Goal: Task Accomplishment & Management: Complete application form

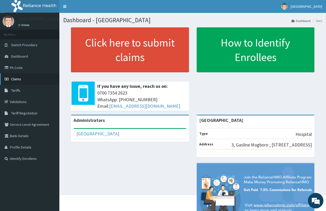
click at [32, 78] on link "Claims" at bounding box center [29, 78] width 59 height 11
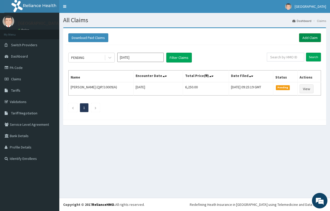
click at [316, 36] on link "Add Claim" at bounding box center [310, 37] width 22 height 9
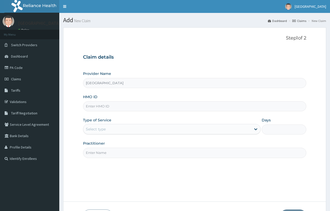
type input "[GEOGRAPHIC_DATA]"
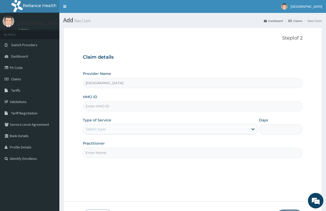
click at [97, 105] on input "HMO ID" at bounding box center [192, 106] width 219 height 10
click at [111, 106] on input "HMO ID" at bounding box center [192, 106] width 219 height 10
type input "ICN/ 10085/F"
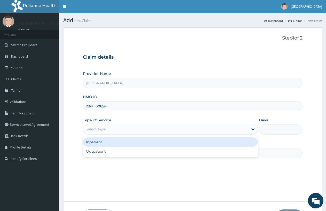
click at [112, 127] on div "Select type" at bounding box center [165, 129] width 165 height 8
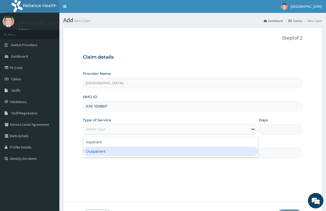
click at [120, 149] on div "Outpatient" at bounding box center [170, 150] width 175 height 9
type input "1"
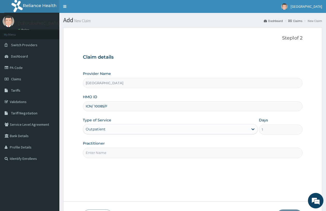
click at [117, 150] on input "Practitioner" at bounding box center [192, 153] width 219 height 10
type input "DR OBASI-EZE"
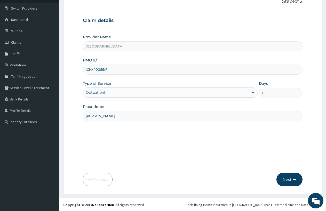
scroll to position [37, 0]
click at [281, 177] on button "Next" at bounding box center [289, 178] width 26 height 13
click at [287, 179] on button "Next" at bounding box center [289, 178] width 26 height 13
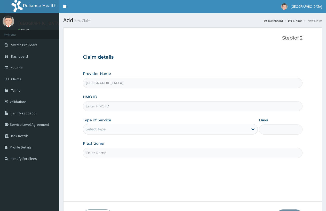
click at [115, 107] on input "HMO ID" at bounding box center [192, 106] width 219 height 10
type input "ICN/10085/F"
click at [106, 129] on div "Select type" at bounding box center [165, 129] width 165 height 8
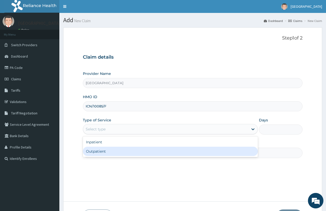
click at [110, 151] on div "Outpatient" at bounding box center [170, 150] width 175 height 9
type input "1"
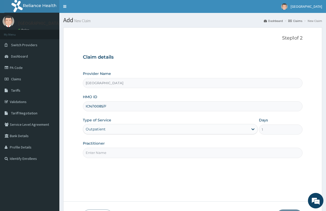
click at [110, 151] on input "Practitioner" at bounding box center [192, 153] width 219 height 10
type input "DOCTOR FAVOUR"
click at [290, 177] on div "Step 1 of 2 Claim details Provider Name Broadland Hospital HMO ID ICN/10085/F T…" at bounding box center [192, 114] width 219 height 158
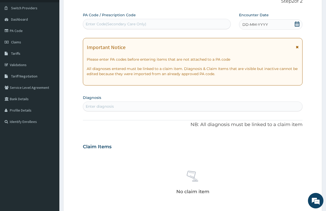
click at [291, 177] on div "No claim item" at bounding box center [192, 182] width 219 height 59
click at [243, 26] on span "DD-MM-YYYY" at bounding box center [255, 24] width 26 height 5
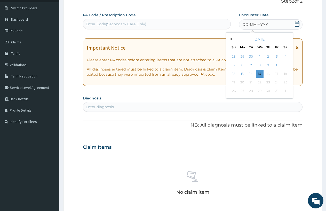
click at [243, 25] on span "DD-MM-YYYY" at bounding box center [255, 24] width 26 height 5
click at [250, 64] on div "7" at bounding box center [251, 65] width 8 height 8
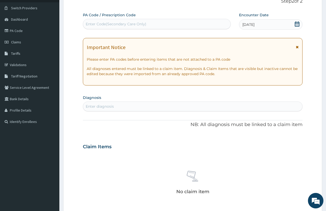
click at [109, 104] on div "Enter diagnosis" at bounding box center [100, 106] width 28 height 5
type input "malaria"
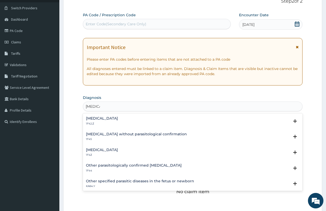
click at [112, 119] on h4 "Plasmodium malariae malaria without complication" at bounding box center [102, 118] width 32 height 4
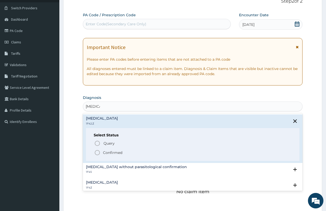
click at [97, 152] on icon "status option filled" at bounding box center [97, 152] width 6 height 6
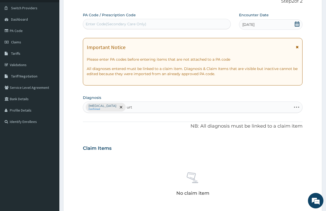
type input "urti"
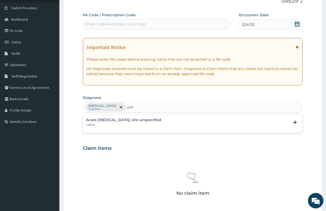
click at [150, 122] on div "Acute [MEDICAL_DATA], site unspecified CA07.0" at bounding box center [123, 122] width 75 height 9
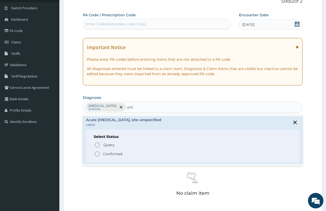
click at [98, 153] on icon "status option filled" at bounding box center [97, 154] width 6 height 6
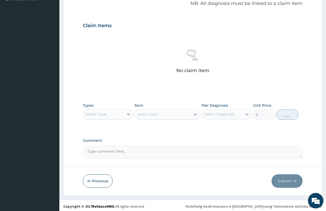
scroll to position [161, 0]
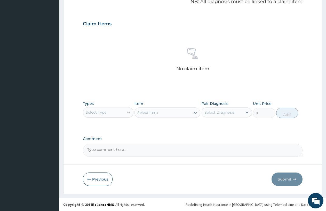
click at [128, 110] on icon at bounding box center [128, 112] width 5 height 5
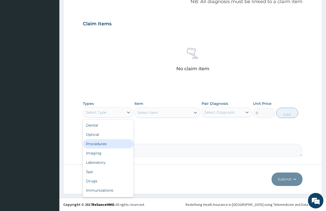
click at [114, 144] on div "Procedures" at bounding box center [108, 143] width 51 height 9
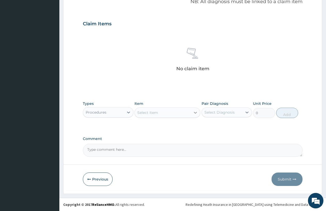
click at [194, 111] on icon at bounding box center [195, 112] width 5 height 5
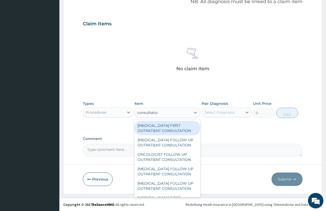
type input "consultation"
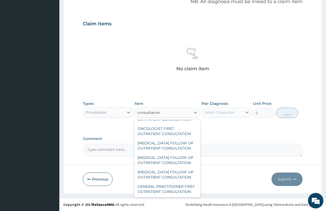
scroll to position [871, 0]
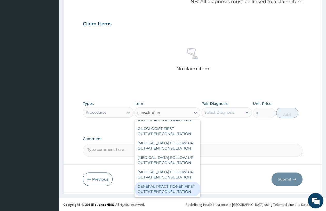
click at [174, 187] on div "GENERAL PRACTITIONER FIRST OUTPATIENT CONSULTATION" at bounding box center [167, 189] width 66 height 14
type input "3750"
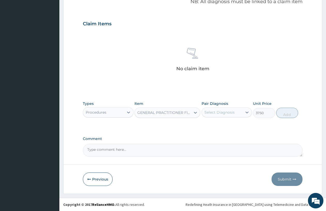
click at [238, 110] on div "Select Diagnosis" at bounding box center [222, 112] width 41 height 8
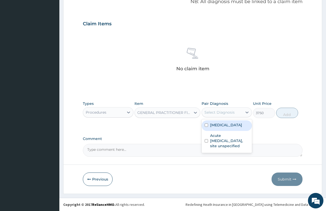
click at [222, 127] on label "Plasmodium malariae malaria without complication" at bounding box center [226, 124] width 32 height 5
checkbox input "true"
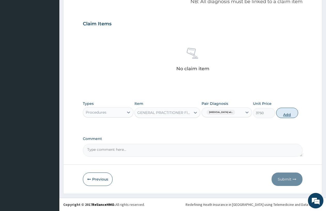
click at [279, 112] on button "Add" at bounding box center [287, 113] width 22 height 10
type input "0"
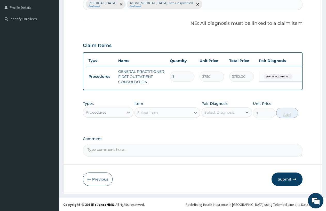
scroll to position [144, 0]
click at [127, 111] on icon at bounding box center [128, 112] width 3 height 2
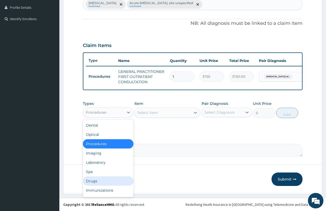
click at [109, 180] on div "Drugs" at bounding box center [108, 180] width 51 height 9
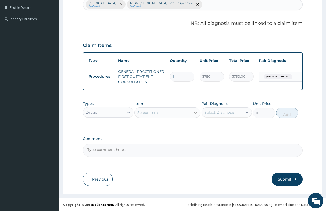
click at [196, 112] on icon at bounding box center [195, 113] width 3 height 2
click at [195, 112] on icon at bounding box center [195, 113] width 3 height 2
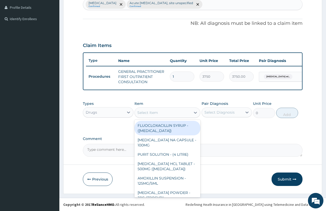
click at [187, 111] on div "Select Item" at bounding box center [163, 112] width 56 height 8
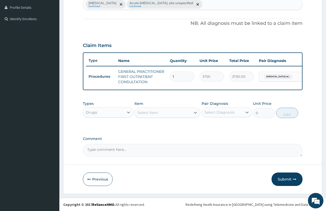
click at [168, 113] on div "Select Item" at bounding box center [163, 112] width 56 height 8
click at [147, 112] on div "Select Item" at bounding box center [147, 112] width 21 height 5
click at [195, 111] on icon at bounding box center [195, 112] width 5 height 5
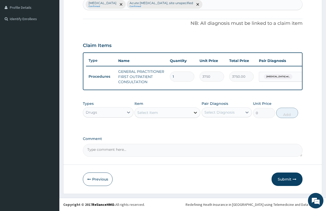
click at [195, 111] on icon at bounding box center [195, 112] width 5 height 5
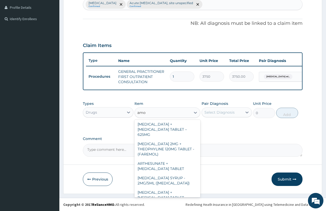
scroll to position [542, 0]
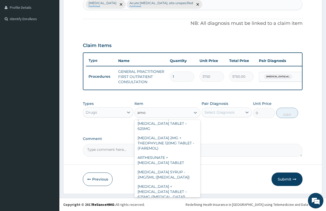
click at [146, 112] on input "amo" at bounding box center [141, 112] width 9 height 5
type input "a"
type input "AMOX"
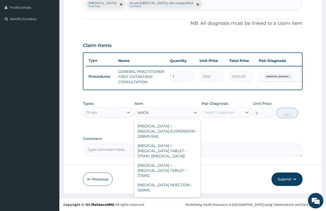
scroll to position [0, 0]
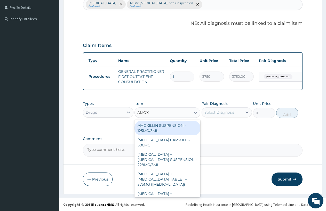
click at [174, 121] on div "AMOXILLIN SUSPENSION - 125MG/5ML" at bounding box center [167, 128] width 66 height 14
type input "840"
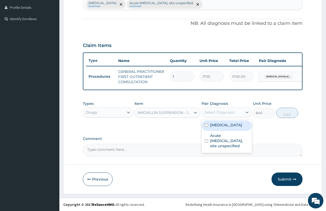
click at [216, 110] on div "Select Diagnosis" at bounding box center [219, 112] width 30 height 5
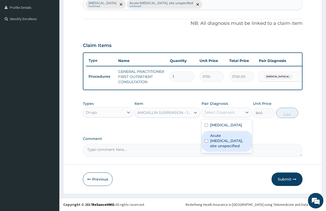
click at [234, 148] on label "Acute [MEDICAL_DATA], site unspecified" at bounding box center [229, 140] width 39 height 15
checkbox input "true"
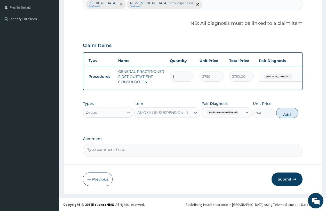
click at [284, 111] on button "Add" at bounding box center [287, 113] width 22 height 10
type input "0"
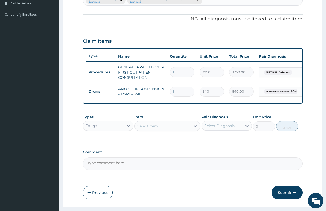
type input "15"
type input "12600.00"
type input "15"
click at [194, 128] on icon at bounding box center [195, 125] width 5 height 5
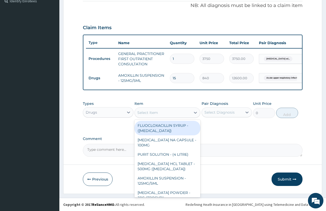
scroll to position [162, 0]
type input "1598.8"
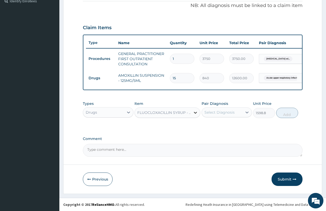
click at [195, 111] on icon at bounding box center [195, 112] width 5 height 5
click at [195, 112] on icon at bounding box center [195, 112] width 5 height 5
click at [194, 112] on icon at bounding box center [195, 113] width 3 height 2
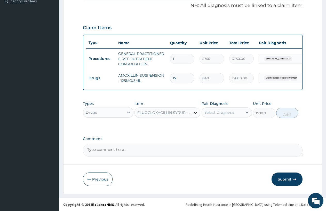
click at [195, 111] on icon at bounding box center [195, 112] width 5 height 5
click at [190, 110] on div "FLUOCLOXACILLIN SYRUP - (FLOXAPEN)" at bounding box center [164, 112] width 54 height 5
click at [194, 111] on icon at bounding box center [195, 112] width 5 height 5
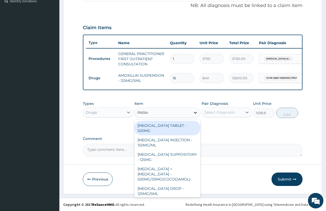
type input "PARACETAMOL"
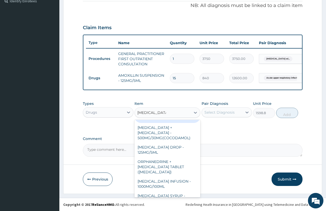
scroll to position [60, 0]
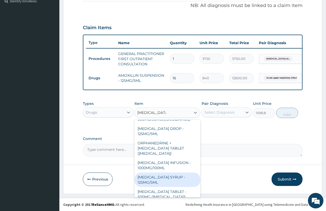
click at [177, 172] on div "PARACETAMOL SYRUP - 125MG/5ML" at bounding box center [167, 179] width 66 height 14
type input "840"
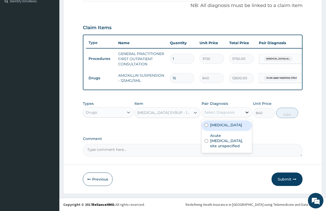
click at [247, 110] on icon at bounding box center [246, 112] width 5 height 5
click at [229, 127] on label "Plasmodium malariae malaria without complication" at bounding box center [226, 124] width 32 height 5
checkbox input "true"
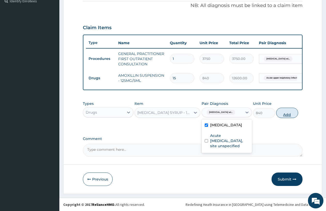
click at [285, 110] on button "Add" at bounding box center [287, 113] width 22 height 10
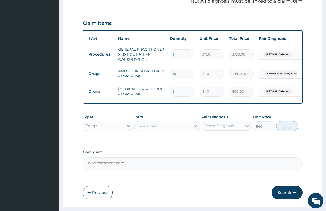
type input "0"
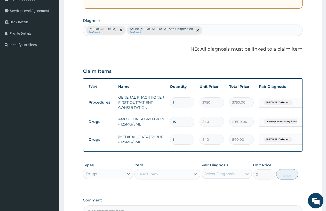
scroll to position [129, 0]
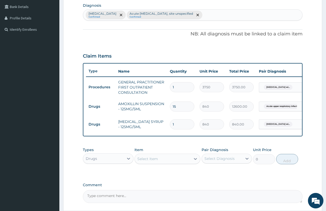
click at [177, 107] on input "15" at bounding box center [182, 106] width 24 height 10
type input "1"
type input "840.00"
type input "1"
click at [194, 161] on icon at bounding box center [195, 158] width 5 height 5
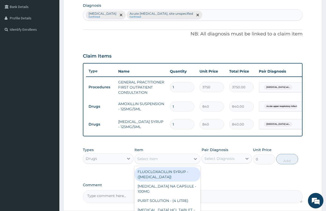
scroll to position [179, 0]
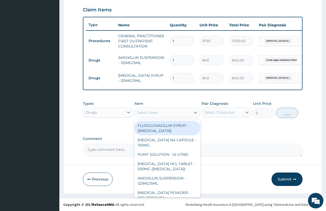
type input "L"
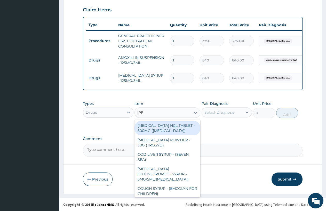
type input "COART"
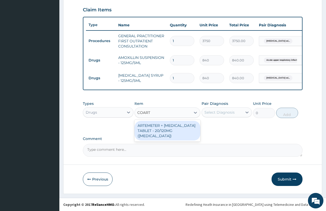
click at [163, 127] on div "ARTEMETER + LUMEFANTRINE TABLET - 20/120MG (COARTEM)" at bounding box center [167, 131] width 66 height 20
type input "210"
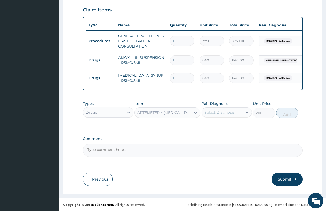
click at [218, 112] on div "Select Diagnosis" at bounding box center [219, 112] width 30 height 5
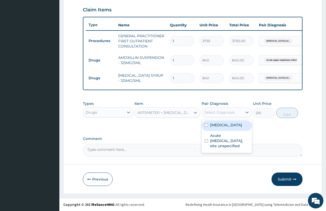
click at [226, 127] on label "Plasmodium malariae malaria without complication" at bounding box center [226, 124] width 32 height 5
checkbox input "true"
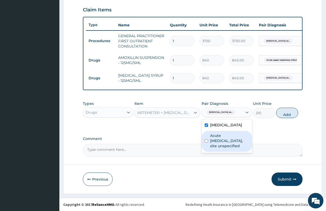
click at [215, 148] on label "Acute [MEDICAL_DATA], site unspecified" at bounding box center [229, 140] width 39 height 15
checkbox input "true"
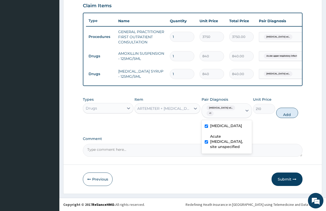
click at [205, 128] on input "checkbox" at bounding box center [206, 125] width 3 height 3
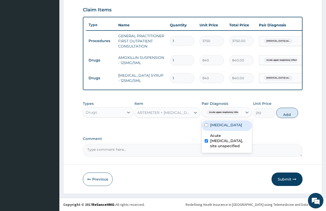
click at [207, 127] on input "checkbox" at bounding box center [206, 124] width 3 height 3
checkbox input "true"
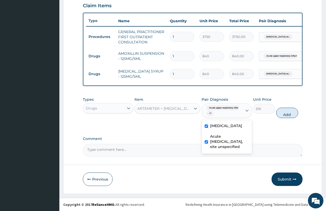
click at [203, 152] on div "Acute [MEDICAL_DATA], site unspecified" at bounding box center [226, 142] width 51 height 21
checkbox input "false"
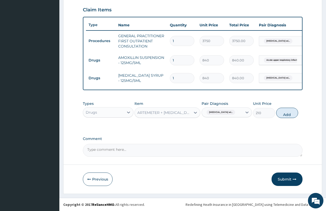
click at [290, 107] on div "Types Drugs Item ARTEMETER + LUMEFANTRINE TABLET - 20/120MG (COARTEM) Pair Diag…" at bounding box center [192, 109] width 219 height 22
click at [196, 112] on icon at bounding box center [195, 112] width 5 height 5
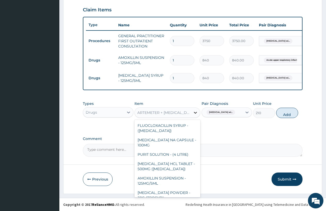
scroll to position [3250, 0]
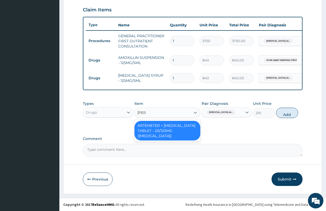
type input "COART"
click at [168, 126] on div "ARTEMETER + LUMEFANTRINE TABLET - 20/120MG (COARTEM)" at bounding box center [167, 131] width 66 height 20
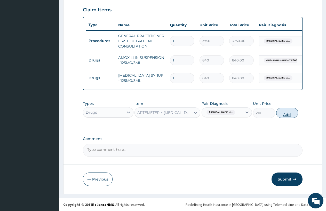
click at [280, 113] on button "Add" at bounding box center [287, 113] width 22 height 10
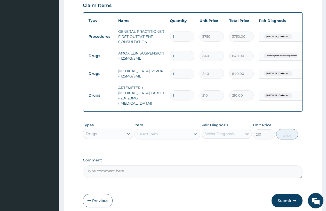
type input "0"
type input "12"
type input "2520.00"
type input "12"
click at [194, 129] on div at bounding box center [195, 133] width 9 height 9
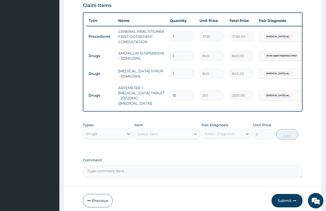
click at [194, 131] on icon at bounding box center [195, 133] width 5 height 5
click at [195, 132] on icon at bounding box center [195, 133] width 5 height 5
click at [193, 132] on icon at bounding box center [195, 133] width 5 height 5
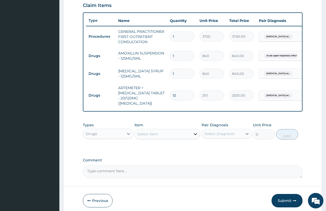
click at [193, 132] on icon at bounding box center [195, 133] width 5 height 5
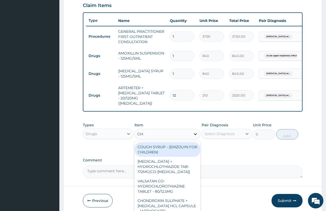
type input "CHLORO"
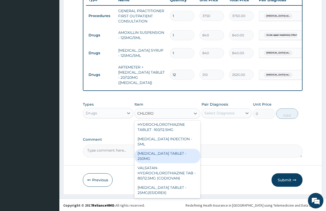
scroll to position [9, 0]
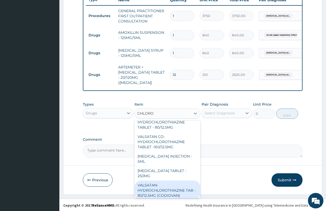
click at [176, 156] on div "CHLOROQUINE PHOSPHATE INJECTION - 5ML" at bounding box center [167, 158] width 66 height 14
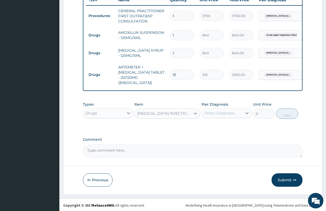
type input "168"
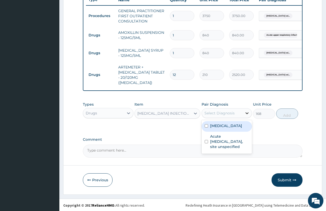
click at [247, 110] on icon at bounding box center [246, 112] width 5 height 5
click at [227, 128] on label "Plasmodium malariae malaria without complication" at bounding box center [226, 125] width 32 height 5
checkbox input "true"
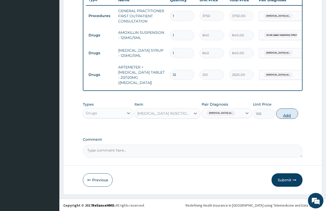
click at [287, 114] on button "Add" at bounding box center [287, 113] width 22 height 10
type input "0"
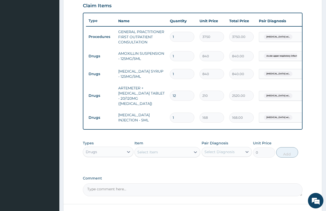
scroll to position [221, 0]
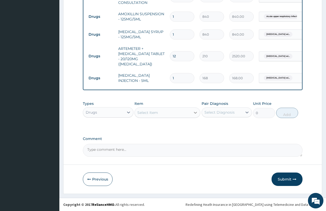
click at [194, 110] on icon at bounding box center [195, 112] width 5 height 5
click at [195, 111] on icon at bounding box center [195, 112] width 5 height 5
click at [195, 113] on icon at bounding box center [195, 112] width 5 height 5
click at [195, 112] on icon at bounding box center [195, 112] width 5 height 5
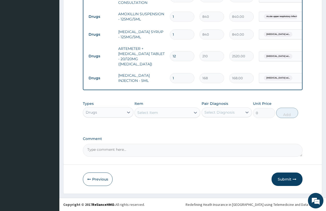
click at [195, 112] on icon at bounding box center [195, 112] width 5 height 5
type input "DEXA"
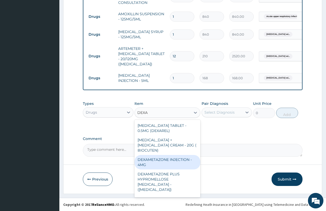
click at [182, 162] on div "DEXAMETAZONE INJECTION - 4MG" at bounding box center [167, 162] width 66 height 14
type input "280"
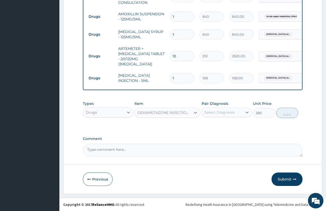
click at [242, 109] on div "Select Diagnosis" at bounding box center [222, 112] width 41 height 8
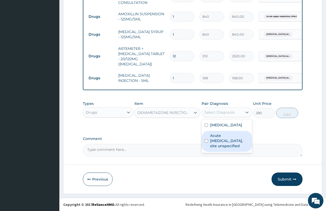
click at [218, 148] on label "Acute [MEDICAL_DATA], site unspecified" at bounding box center [229, 140] width 39 height 15
checkbox input "true"
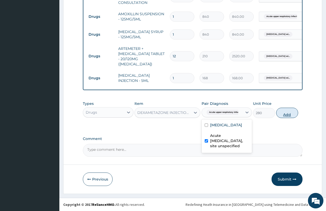
click at [289, 115] on button "Add" at bounding box center [287, 113] width 22 height 10
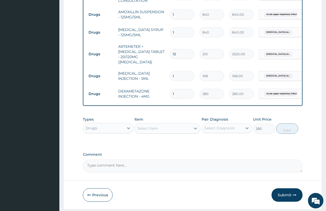
type input "0"
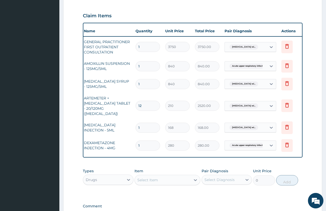
scroll to position [0, 39]
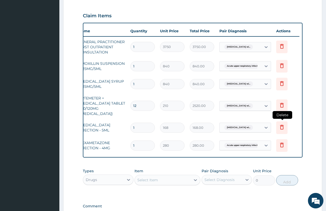
click at [281, 124] on icon at bounding box center [282, 127] width 6 height 6
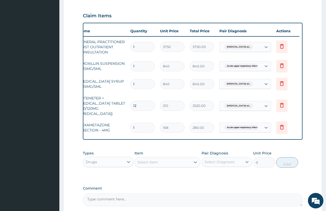
type input "280"
type input "280.00"
click at [280, 124] on icon at bounding box center [282, 127] width 6 height 6
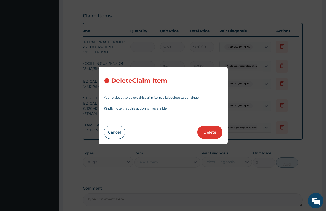
click at [210, 130] on button "Delete" at bounding box center [209, 131] width 25 height 13
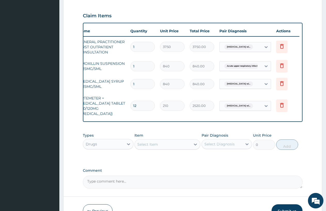
scroll to position [0, 29]
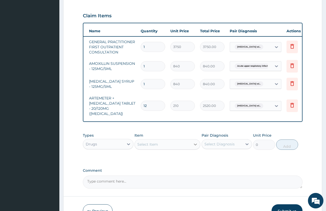
click at [196, 143] on icon at bounding box center [195, 144] width 5 height 5
click at [194, 143] on icon at bounding box center [195, 144] width 5 height 5
click at [195, 143] on icon at bounding box center [195, 144] width 5 height 5
click at [194, 143] on icon at bounding box center [195, 144] width 3 height 2
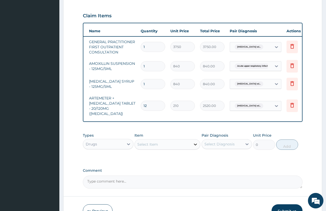
click at [196, 142] on icon at bounding box center [195, 144] width 5 height 5
click at [194, 142] on icon at bounding box center [195, 144] width 5 height 5
click at [194, 143] on icon at bounding box center [195, 144] width 3 height 2
click at [195, 142] on icon at bounding box center [195, 144] width 5 height 5
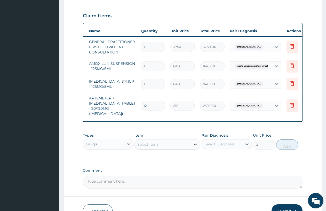
click at [195, 142] on icon at bounding box center [195, 144] width 5 height 5
type input "E- MAM"
click at [158, 140] on div "Select Item" at bounding box center [163, 144] width 56 height 8
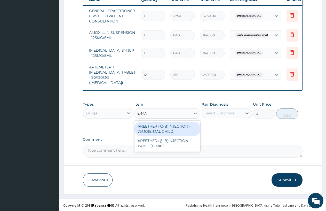
type input "E-MAL"
click at [173, 127] on div "AREETHER (@-B)INJECTION - 75MG(E-MAL CHILD)" at bounding box center [167, 128] width 66 height 14
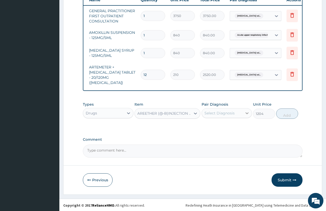
click at [244, 111] on icon at bounding box center [246, 112] width 5 height 5
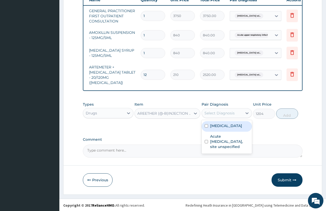
click at [223, 149] on label "Acute [MEDICAL_DATA], site unspecified" at bounding box center [229, 141] width 39 height 15
click at [206, 143] on input "checkbox" at bounding box center [206, 141] width 3 height 3
click at [222, 149] on label "Acute [MEDICAL_DATA], site unspecified" at bounding box center [229, 141] width 39 height 15
click at [221, 149] on label "Acute [MEDICAL_DATA], site unspecified" at bounding box center [229, 141] width 39 height 15
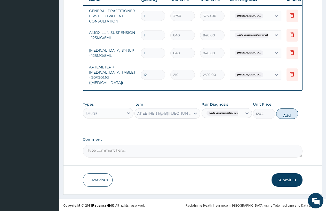
click at [285, 111] on button "Add" at bounding box center [287, 113] width 22 height 10
type input "0"
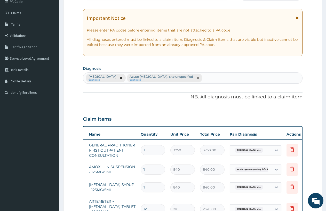
scroll to position [52, 0]
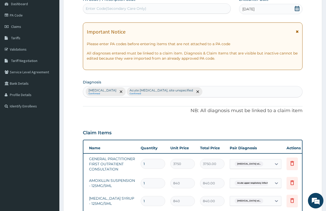
click at [283, 176] on form "Step 2 of 2 PA Code / Prescription Code Enter Code(Secondary Care Only) Encount…" at bounding box center [192, 169] width 259 height 388
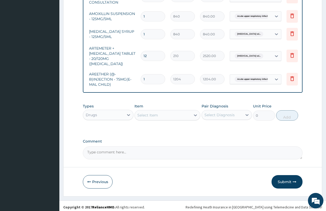
scroll to position [221, 0]
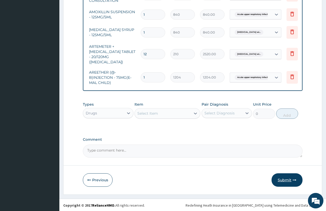
click at [284, 177] on button "Submit" at bounding box center [286, 179] width 31 height 13
click at [284, 177] on div "Step 2 of 2 PA Code / Prescription Code Enter Code(Secondary Care Only) Encount…" at bounding box center [192, 1] width 259 height 388
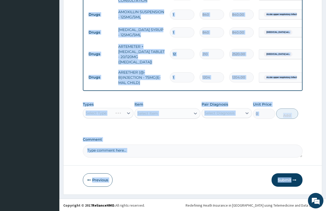
click at [312, 149] on form "Step 2 of 2 PA Code / Prescription Code Enter Code(Secondary Care Only) Encount…" at bounding box center [192, 1] width 259 height 388
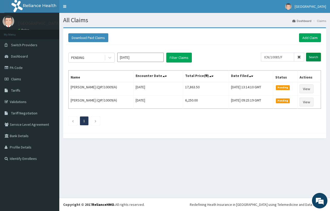
type input "ICN/10085/F"
click at [316, 56] on input "Search" at bounding box center [313, 57] width 15 height 9
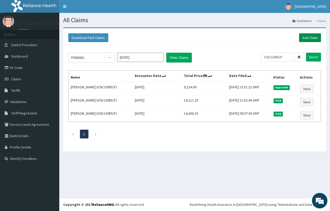
click at [306, 38] on link "Add Claim" at bounding box center [310, 37] width 22 height 9
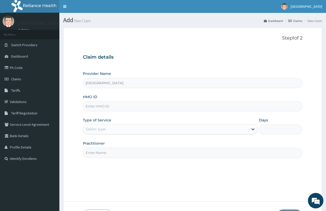
click at [107, 105] on input "HMO ID" at bounding box center [192, 106] width 219 height 10
type input "EIS/10246/B"
click at [122, 129] on div "Select type" at bounding box center [165, 129] width 165 height 8
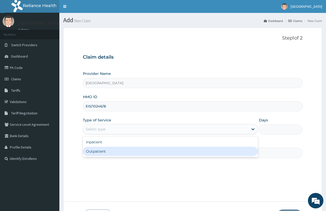
click at [113, 151] on div "Outpatient" at bounding box center [170, 150] width 175 height 9
type input "1"
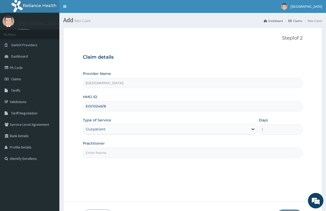
click at [113, 151] on input "Practitioner" at bounding box center [192, 153] width 219 height 10
type input "DR EZE"
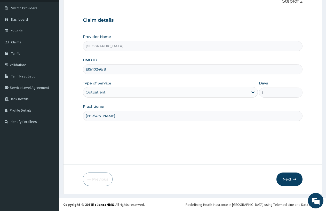
click at [290, 180] on button "Next" at bounding box center [289, 178] width 26 height 13
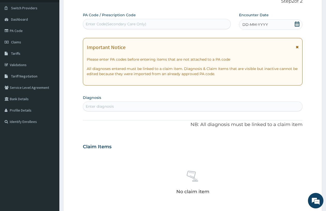
click at [243, 23] on span "DD-MM-YYYY" at bounding box center [255, 24] width 26 height 5
click at [244, 24] on span "DD-MM-YYYY" at bounding box center [255, 24] width 26 height 5
click at [243, 24] on span "DD-MM-YYYY" at bounding box center [255, 24] width 26 height 5
click at [246, 24] on span "DD-MM-YYYY" at bounding box center [255, 24] width 26 height 5
click at [244, 24] on span "DD-MM-YYYY" at bounding box center [255, 24] width 26 height 5
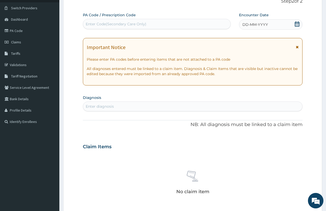
click at [244, 24] on span "DD-MM-YYYY" at bounding box center [255, 24] width 26 height 5
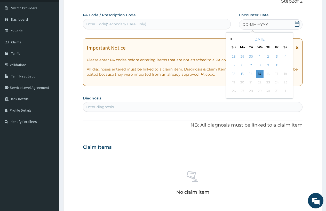
click at [250, 65] on div "7" at bounding box center [251, 65] width 8 height 8
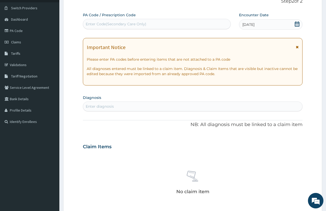
click at [126, 104] on div "Enter diagnosis" at bounding box center [192, 106] width 219 height 8
type input "MALARIA"
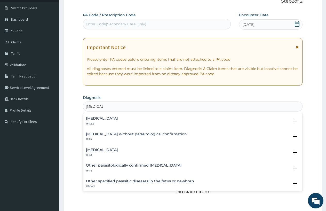
click at [111, 118] on div "Plasmodium malariae malaria without complication 1F42.Z Select Status Query Que…" at bounding box center [192, 122] width 219 height 16
click at [118, 118] on h4 "[MEDICAL_DATA]" at bounding box center [102, 118] width 32 height 4
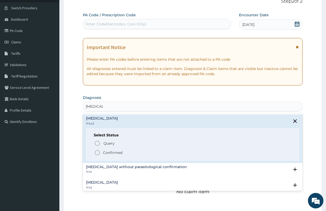
click at [97, 152] on icon "status option filled" at bounding box center [97, 152] width 6 height 6
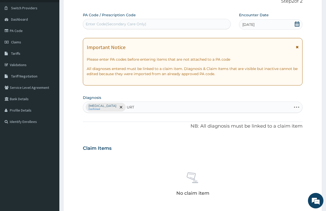
type input "URTI"
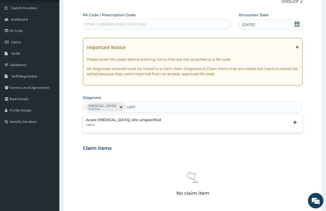
click at [162, 117] on div "Acute upper respiratory infection, site unspecified CA07.0 Select Status Query …" at bounding box center [192, 124] width 219 height 16
click at [161, 120] on h4 "Acute upper respiratory infection, site unspecified" at bounding box center [123, 120] width 75 height 4
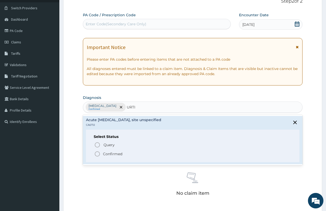
click at [161, 120] on h4 "Acute upper respiratory infection, site unspecified" at bounding box center [123, 120] width 75 height 4
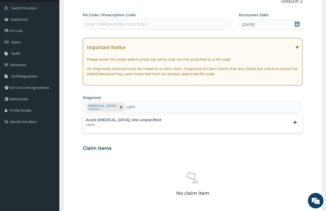
click at [161, 120] on h4 "Acute upper respiratory infection, site unspecified" at bounding box center [123, 120] width 75 height 4
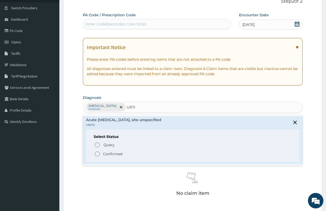
click at [97, 153] on icon "status option filled" at bounding box center [97, 154] width 6 height 6
click at [97, 153] on div "Claim Items" at bounding box center [192, 146] width 219 height 13
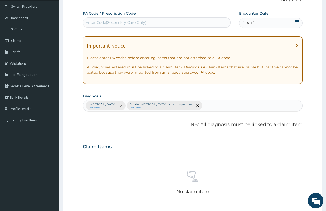
scroll to position [161, 0]
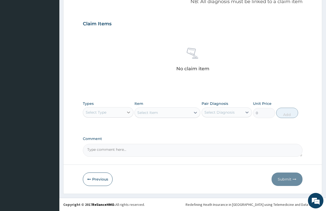
click at [128, 111] on icon at bounding box center [128, 112] width 5 height 5
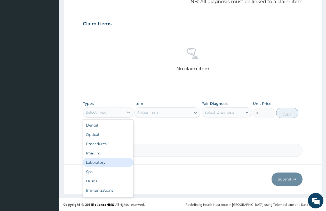
click at [103, 162] on div "Laboratory" at bounding box center [108, 162] width 51 height 9
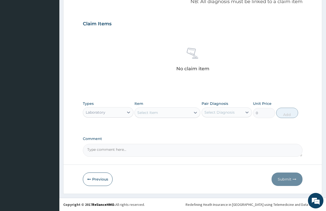
click at [184, 112] on div "Select Item" at bounding box center [163, 112] width 56 height 8
type input "CONSULTATION"
click at [193, 111] on icon at bounding box center [195, 112] width 5 height 5
click at [194, 112] on icon at bounding box center [195, 112] width 5 height 5
type input "C"
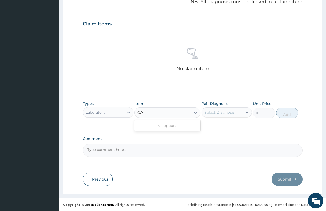
type input "C"
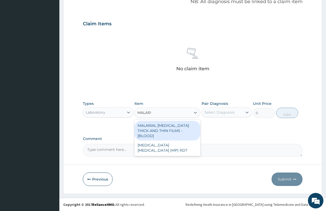
type input "MALARIA"
click at [178, 131] on div "MALARIAL PARASITE THICK AND THIN FILMS - [BLOOD]" at bounding box center [167, 131] width 66 height 20
type input "2187.5"
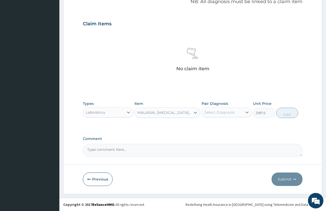
click at [233, 112] on div "Select Diagnosis" at bounding box center [219, 112] width 30 height 5
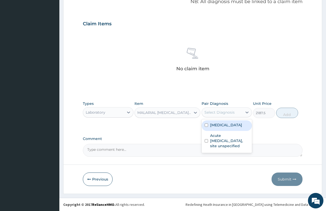
click at [217, 127] on label "Plasmodium malariae malaria without complication" at bounding box center [226, 124] width 32 height 5
checkbox input "true"
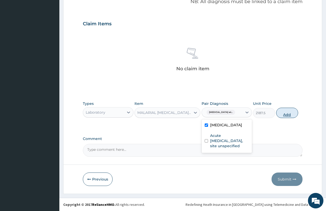
click at [289, 114] on button "Add" at bounding box center [287, 113] width 22 height 10
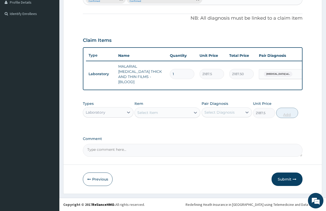
type input "0"
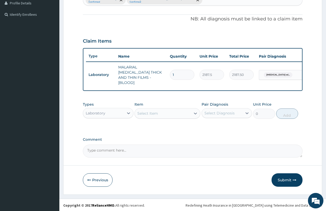
click at [302, 89] on div "Type Name Quantity Unit Price Total Price Pair Diagnosis Actions Laboratory MAL…" at bounding box center [192, 69] width 219 height 43
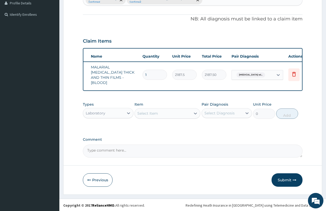
scroll to position [0, 31]
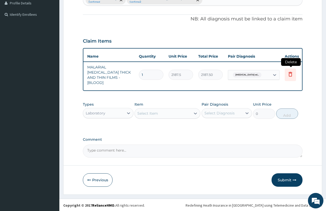
click at [290, 71] on icon at bounding box center [290, 74] width 6 height 6
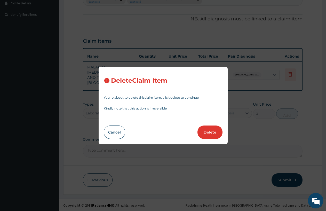
click at [213, 130] on button "Delete" at bounding box center [209, 131] width 25 height 13
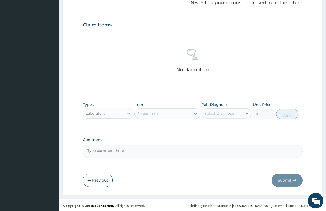
scroll to position [161, 0]
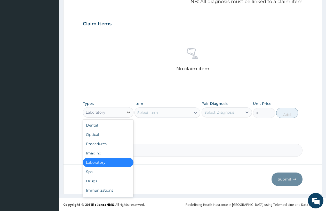
click at [129, 110] on icon at bounding box center [128, 112] width 5 height 5
click at [99, 143] on div "Procedures" at bounding box center [108, 143] width 51 height 9
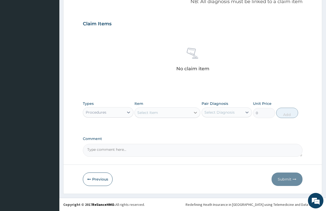
click at [195, 111] on icon at bounding box center [195, 112] width 5 height 5
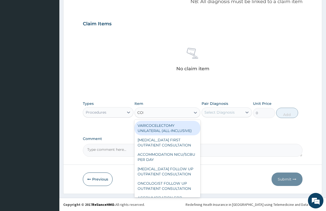
type input "CONSULTATION"
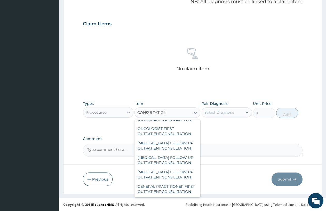
scroll to position [871, 0]
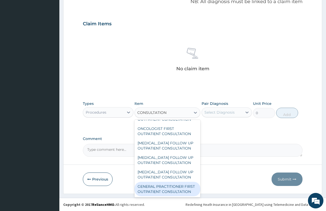
click at [156, 186] on div "GENERAL PRACTITIONER FIRST OUTPATIENT CONSULTATION" at bounding box center [167, 189] width 66 height 14
type input "3750"
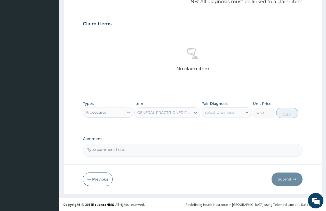
click at [213, 111] on div "Select Diagnosis" at bounding box center [219, 112] width 30 height 5
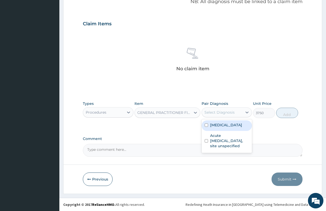
click at [213, 127] on label "Plasmodium malariae malaria without complication" at bounding box center [226, 124] width 32 height 5
checkbox input "true"
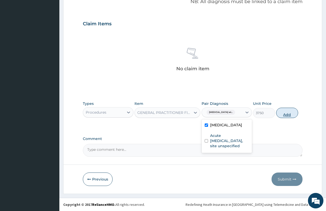
click at [284, 109] on button "Add" at bounding box center [287, 113] width 22 height 10
type input "0"
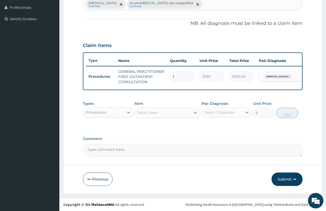
scroll to position [144, 0]
click at [128, 110] on icon at bounding box center [128, 112] width 5 height 5
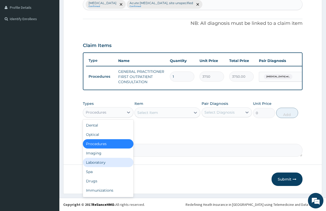
click at [104, 162] on div "Laboratory" at bounding box center [108, 162] width 51 height 9
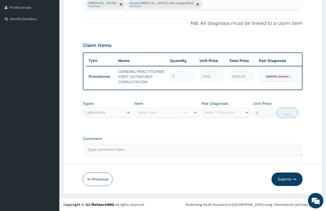
click at [194, 112] on div "Select Item" at bounding box center [167, 112] width 66 height 10
click at [194, 111] on icon at bounding box center [195, 112] width 5 height 5
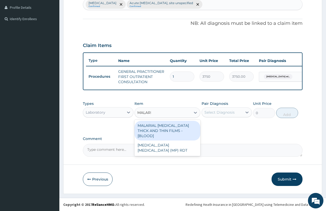
type input "MALARIA"
click at [192, 125] on div "MALARIAL PARASITE THICK AND THIN FILMS - [BLOOD]" at bounding box center [167, 131] width 66 height 20
type input "2187.5"
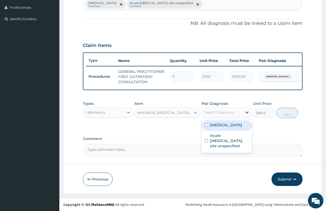
click at [247, 112] on icon at bounding box center [246, 112] width 3 height 2
click at [241, 127] on label "Plasmodium malariae malaria without complication" at bounding box center [226, 124] width 32 height 5
checkbox input "true"
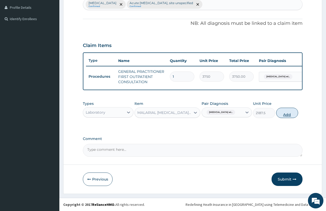
click at [292, 112] on button "Add" at bounding box center [287, 113] width 22 height 10
type input "0"
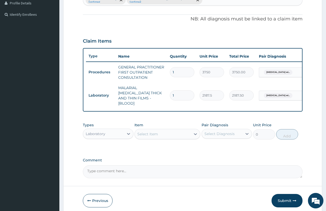
click at [190, 133] on div "Select Item" at bounding box center [163, 134] width 56 height 8
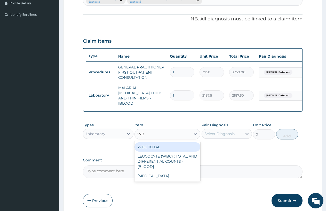
type input "WBC"
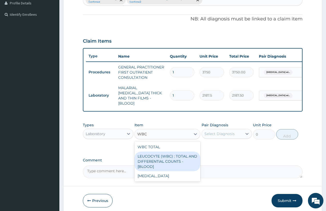
click at [147, 158] on div "LEUCOCYTE (WBC) : TOTAL AND DIFFERENTIAL COUNTS - [BLOOD]" at bounding box center [167, 161] width 66 height 20
type input "2500"
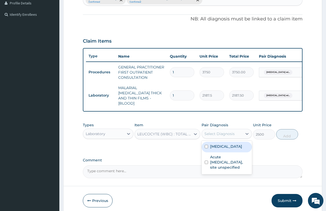
click at [242, 130] on div "Select Diagnosis" at bounding box center [222, 133] width 41 height 8
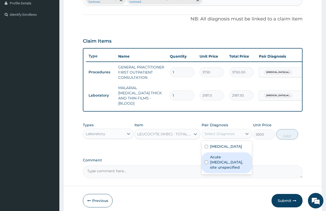
click at [232, 170] on label "Acute [MEDICAL_DATA], site unspecified" at bounding box center [229, 161] width 39 height 15
checkbox input "true"
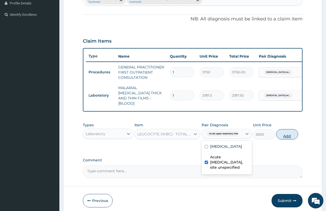
click at [287, 130] on button "Add" at bounding box center [287, 134] width 22 height 10
type input "0"
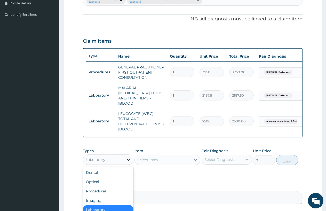
click at [129, 159] on icon at bounding box center [128, 160] width 3 height 2
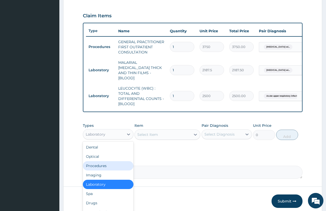
scroll to position [190, 0]
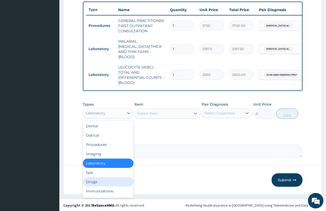
click at [100, 177] on div "Drugs" at bounding box center [108, 181] width 51 height 9
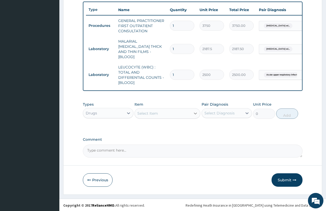
click at [196, 111] on icon at bounding box center [195, 113] width 5 height 5
click at [194, 111] on icon at bounding box center [195, 113] width 5 height 5
click at [195, 112] on icon at bounding box center [195, 113] width 5 height 5
click at [195, 111] on icon at bounding box center [195, 113] width 5 height 5
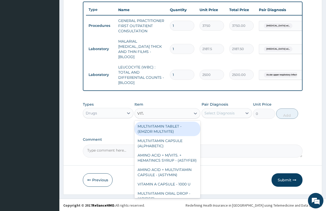
type input "VITAMIN C"
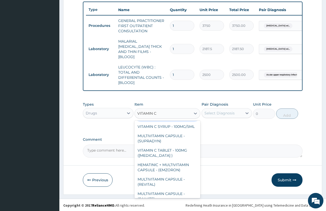
scroll to position [52, 0]
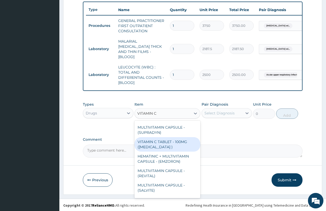
click at [174, 144] on div "VITAMIN C TABLET - 100MG (ASCORBIC ACID )" at bounding box center [167, 144] width 66 height 14
type input "16.799999999999997"
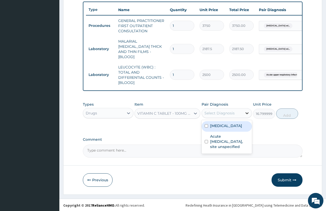
click at [245, 110] on icon at bounding box center [246, 112] width 5 height 5
click at [240, 128] on label "Plasmodium malariae malaria without complication" at bounding box center [226, 125] width 32 height 5
checkbox input "true"
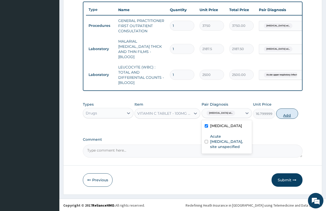
click at [284, 111] on button "Add" at bounding box center [287, 113] width 22 height 10
type input "0"
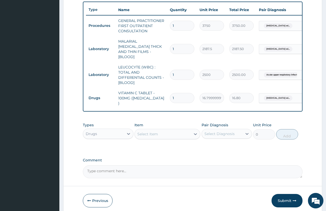
type input "15"
type input "252.00"
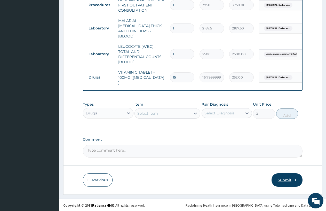
type input "15"
click at [288, 177] on button "Submit" at bounding box center [286, 179] width 31 height 13
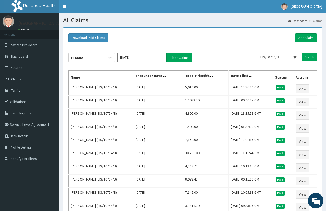
drag, startPoint x: 330, startPoint y: 5, endPoint x: 264, endPoint y: 38, distance: 73.8
click at [264, 34] on div "Download Paid Claims Add Claim × Note you can only download claims within a max…" at bounding box center [192, 146] width 259 height 236
click at [305, 35] on link "Add Claim" at bounding box center [306, 37] width 22 height 9
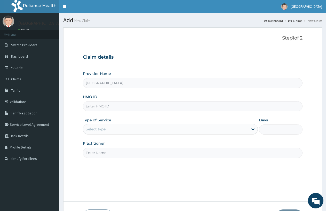
click at [101, 104] on input "HMO ID" at bounding box center [192, 106] width 219 height 10
click at [101, 106] on input "HMO ID" at bounding box center [192, 106] width 219 height 10
type input "OKB/12185/A"
click at [108, 128] on div "Select type" at bounding box center [165, 129] width 165 height 8
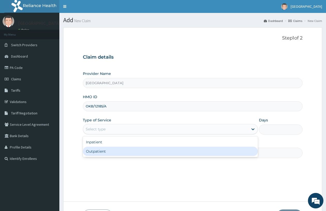
click at [113, 151] on div "Outpatient" at bounding box center [170, 150] width 175 height 9
type input "1"
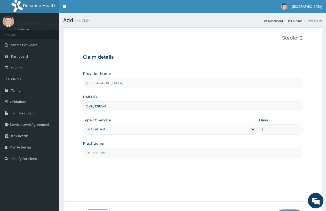
click at [112, 150] on input "Practitioner" at bounding box center [192, 153] width 219 height 10
click at [112, 152] on input "Practitioner" at bounding box center [192, 153] width 219 height 10
click at [100, 151] on input "Practitioner" at bounding box center [192, 153] width 219 height 10
click at [100, 152] on input "Practitioner" at bounding box center [192, 153] width 219 height 10
click at [101, 152] on input "Practitioner" at bounding box center [192, 153] width 219 height 10
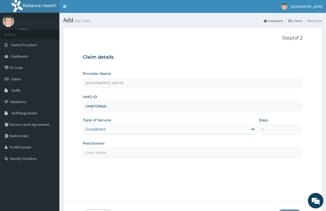
type input "DR. ADEWUSI O.A"
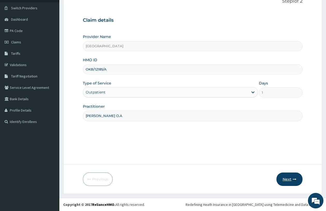
click at [292, 177] on button "Next" at bounding box center [289, 178] width 26 height 13
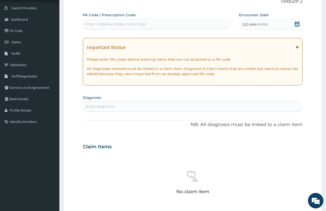
click at [244, 23] on span "DD-MM-YYYY" at bounding box center [255, 24] width 26 height 5
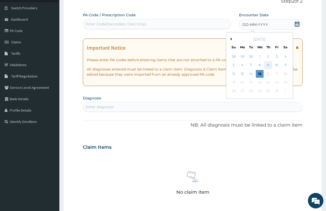
click at [268, 65] on div "9" at bounding box center [268, 65] width 8 height 8
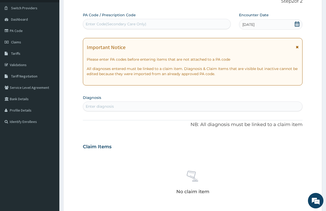
click at [135, 104] on div "Enter diagnosis" at bounding box center [192, 106] width 219 height 8
type input "MALARIA"
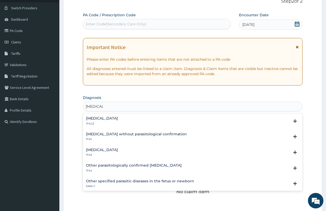
click at [118, 118] on h4 "Plasmodium malariae malaria without complication" at bounding box center [102, 118] width 32 height 4
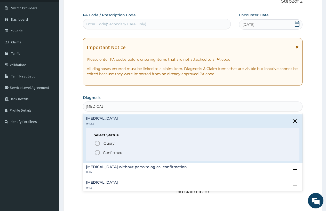
click at [96, 152] on icon "status option filled" at bounding box center [97, 152] width 6 height 6
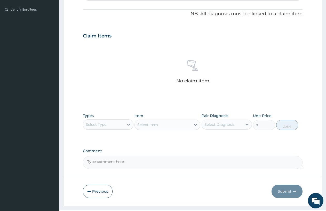
scroll to position [161, 0]
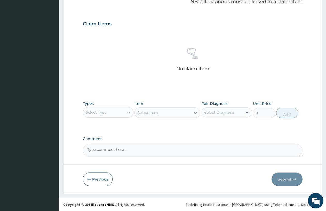
click at [129, 111] on icon at bounding box center [128, 112] width 5 height 5
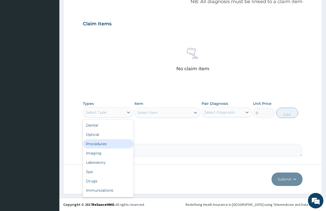
click at [103, 139] on div "Procedures" at bounding box center [108, 143] width 51 height 9
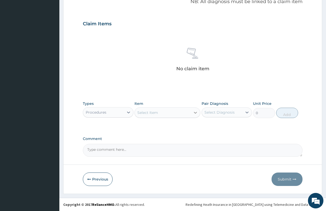
click at [195, 112] on icon at bounding box center [195, 113] width 3 height 2
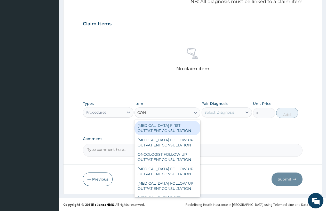
type input "CONSULTATION"
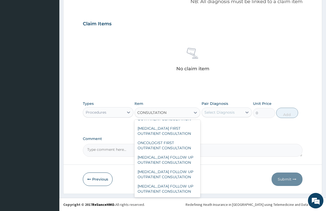
scroll to position [871, 0]
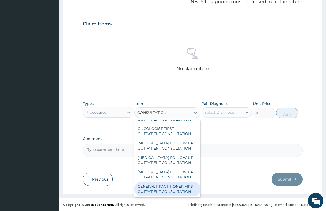
click at [170, 185] on div "GENERAL PRACTITIONER FIRST OUTPATIENT CONSULTATION" at bounding box center [167, 189] width 66 height 14
type input "3750"
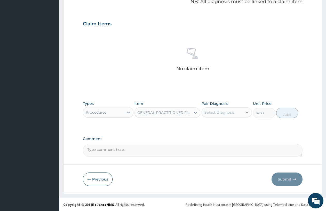
click at [247, 111] on icon at bounding box center [246, 112] width 5 height 5
click at [232, 127] on label "[MEDICAL_DATA]" at bounding box center [226, 124] width 32 height 5
checkbox input "true"
click at [285, 114] on button "Add" at bounding box center [287, 113] width 22 height 10
click at [197, 85] on div "PA Code / Prescription Code Enter Code(Secondary Care Only) Encounter Date 09-1…" at bounding box center [192, 22] width 219 height 268
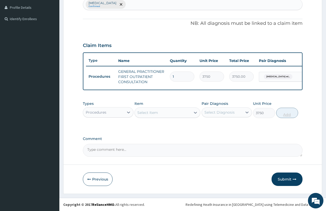
type input "0"
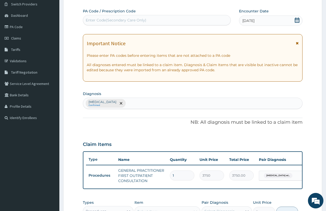
click at [186, 102] on div "Plasmodium malariae malaria without complication Confirmed" at bounding box center [192, 103] width 219 height 11
type input "URTI"
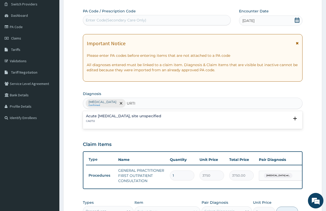
click at [181, 116] on div "Acute upper respiratory infection, site unspecified CA07.0" at bounding box center [192, 118] width 213 height 9
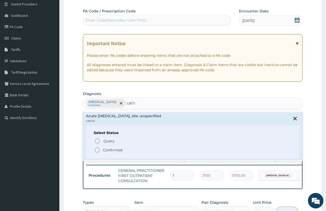
click at [97, 148] on circle "status option filled" at bounding box center [97, 150] width 5 height 5
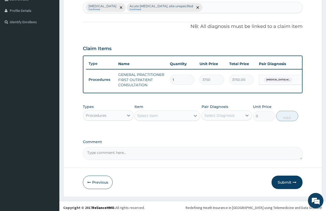
scroll to position [144, 0]
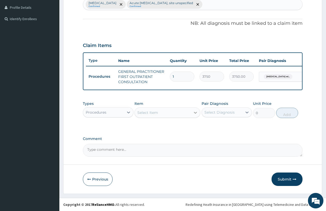
click at [195, 111] on icon at bounding box center [195, 112] width 5 height 5
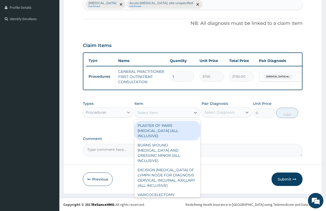
click at [128, 112] on icon at bounding box center [128, 112] width 3 height 2
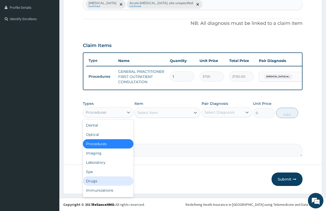
click at [103, 182] on div "Drugs" at bounding box center [108, 180] width 51 height 9
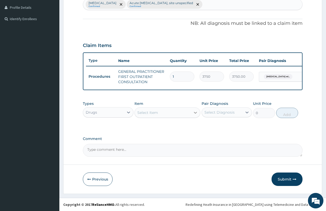
click at [195, 112] on icon at bounding box center [195, 112] width 5 height 5
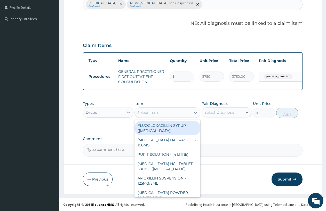
click at [182, 111] on div "Select Item" at bounding box center [163, 112] width 56 height 8
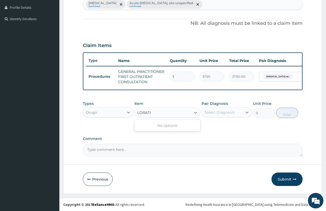
type input "LORAT"
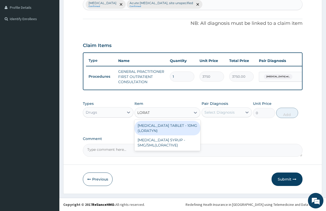
click at [163, 122] on div "LORATADINE TABLET - 10MG (LORATYN)" at bounding box center [167, 128] width 66 height 14
type input "98"
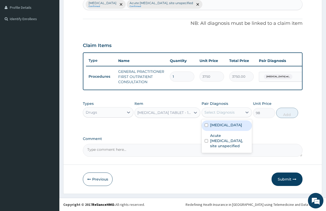
click at [214, 111] on div "Select Diagnosis" at bounding box center [219, 112] width 30 height 5
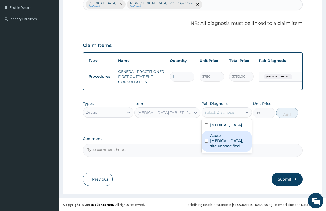
click at [218, 148] on label "Acute [MEDICAL_DATA], site unspecified" at bounding box center [229, 140] width 39 height 15
checkbox input "true"
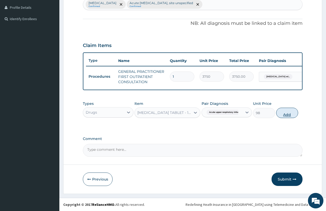
click at [283, 110] on button "Add" at bounding box center [287, 113] width 22 height 10
type input "0"
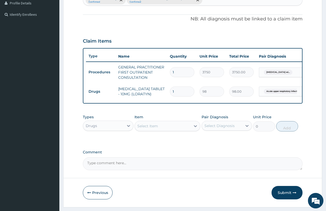
click at [175, 91] on input "1" at bounding box center [182, 91] width 24 height 10
type input "0.00"
type input "5"
type input "490.00"
type input "5"
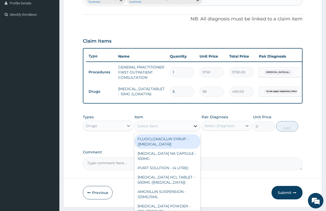
click at [197, 128] on icon at bounding box center [195, 125] width 5 height 5
click at [195, 128] on icon at bounding box center [195, 125] width 5 height 5
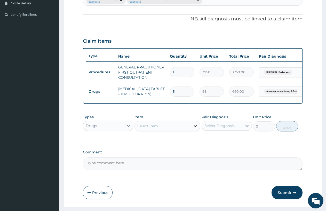
click at [195, 128] on icon at bounding box center [195, 125] width 5 height 5
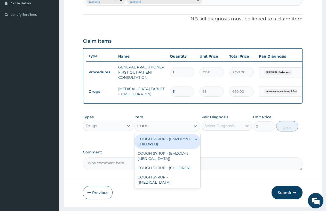
type input "COUGH"
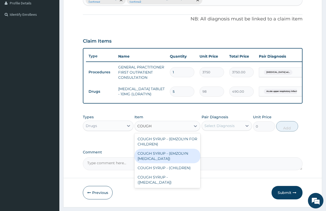
click at [155, 157] on div "COUGH SYRUP - (EMZOLYN EXPECTORANT)" at bounding box center [167, 156] width 66 height 14
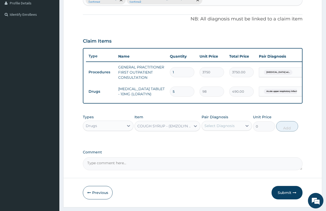
type input "1120"
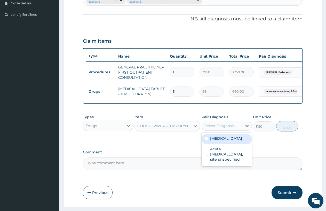
click at [246, 128] on icon at bounding box center [246, 125] width 5 height 5
click at [233, 141] on label "Plasmodium malariae malaria without complication" at bounding box center [226, 138] width 32 height 5
checkbox input "true"
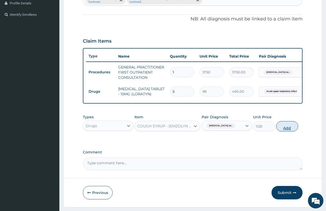
click at [281, 130] on button "Add" at bounding box center [287, 126] width 22 height 10
type input "0"
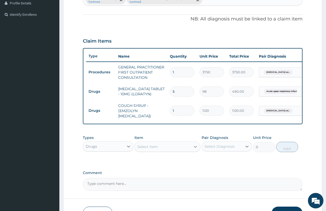
click at [194, 148] on icon at bounding box center [195, 147] width 3 height 2
click at [195, 110] on div "PA Code / Prescription Code Enter Code(Secondary Care Only) Encounter Date 09-1…" at bounding box center [192, 47] width 219 height 285
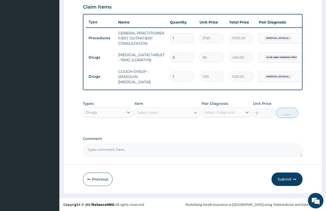
click at [195, 112] on icon at bounding box center [195, 112] width 5 height 5
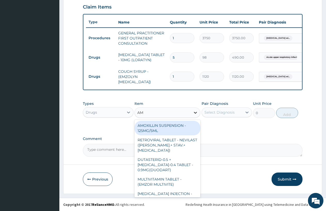
type input "AMO"
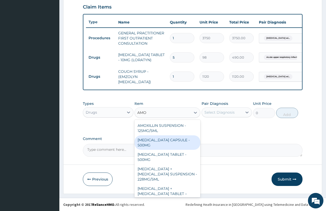
click at [181, 142] on div "AMOXICILLIN CAPSULE - 500MG" at bounding box center [167, 142] width 66 height 14
type input "112"
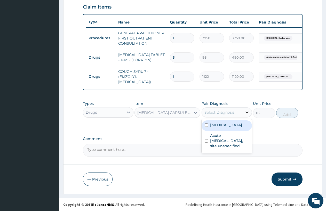
click at [248, 112] on icon at bounding box center [246, 112] width 3 height 2
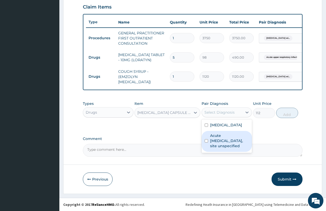
click at [228, 148] on label "Acute [MEDICAL_DATA], site unspecified" at bounding box center [229, 140] width 39 height 15
checkbox input "true"
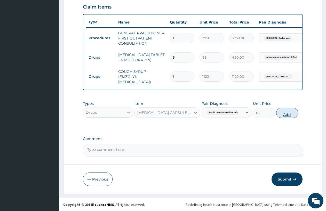
click at [285, 112] on button "Add" at bounding box center [287, 113] width 22 height 10
type input "0"
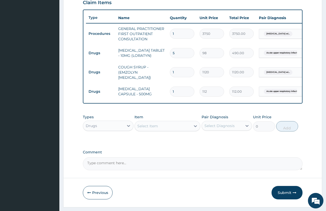
type input "15"
type input "1680.00"
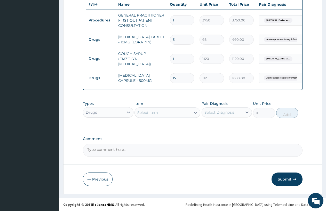
scroll to position [200, 0]
type input "15"
click at [194, 111] on icon at bounding box center [195, 112] width 5 height 5
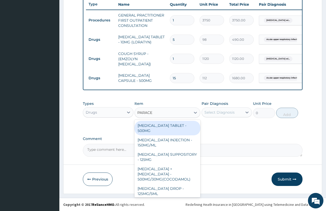
type input "PARACE"
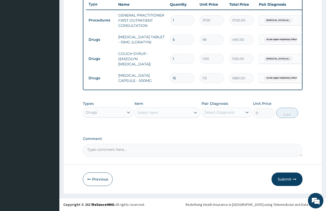
click at [165, 126] on div "Types Drugs Item Select Item Pair Diagnosis Select Diagnosis Unit Price 0 Add" at bounding box center [192, 113] width 219 height 30
click at [180, 126] on div "Types Drugs Item Select Item Pair Diagnosis Select Diagnosis Unit Price 0 Add" at bounding box center [192, 113] width 219 height 30
click at [194, 111] on icon at bounding box center [195, 112] width 5 height 5
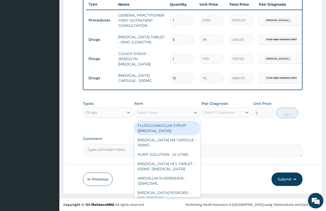
type input "PARACE"
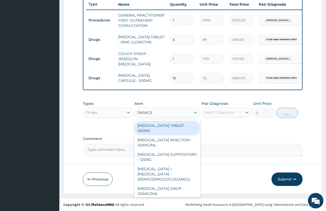
click at [157, 125] on div "PARACETAMOL TABLET - 500MG" at bounding box center [167, 128] width 66 height 14
type input "33.599999999999994"
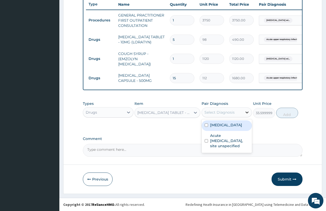
click at [246, 110] on icon at bounding box center [246, 112] width 5 height 5
click at [235, 127] on label "Plasmodium malariae malaria without complication" at bounding box center [226, 124] width 32 height 5
checkbox input "true"
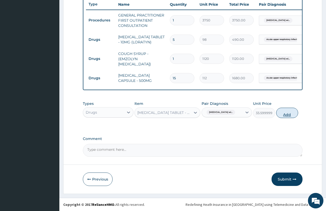
click at [283, 113] on button "Add" at bounding box center [287, 113] width 22 height 10
type input "0"
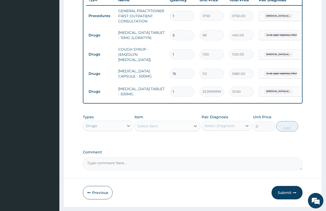
type input "15"
type input "504.00"
type input "15"
click at [194, 128] on icon at bounding box center [195, 125] width 5 height 5
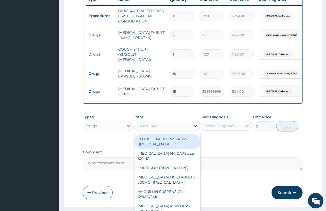
type input "LONA"
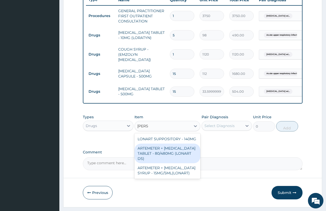
click at [162, 158] on div "ARTEMETER + LUMEFANTRINE TABLET - 80/480MG (LONART DS)" at bounding box center [167, 153] width 66 height 20
type input "588"
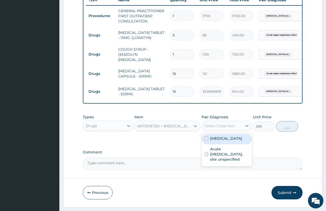
click at [219, 128] on div "Select Diagnosis" at bounding box center [219, 125] width 30 height 5
click at [247, 127] on icon at bounding box center [246, 125] width 5 height 5
click at [247, 128] on icon at bounding box center [246, 125] width 5 height 5
click at [231, 141] on label "Plasmodium malariae malaria without complication" at bounding box center [226, 138] width 32 height 5
click at [206, 144] on div "Plasmodium malariae malaria without complication" at bounding box center [226, 139] width 51 height 11
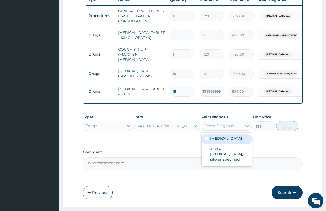
click at [211, 141] on label "Plasmodium malariae malaria without complication" at bounding box center [226, 138] width 32 height 5
checkbox input "true"
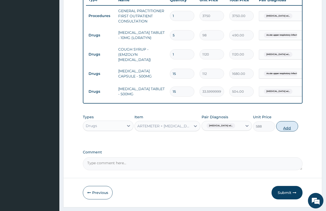
click at [284, 127] on button "Add" at bounding box center [287, 126] width 22 height 10
type input "0"
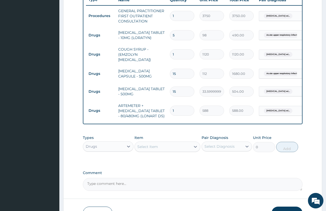
click at [175, 111] on input "1" at bounding box center [182, 110] width 24 height 10
type input "0.00"
type input "6"
type input "3528.00"
type input "6"
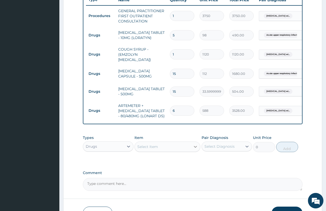
click at [195, 149] on icon at bounding box center [195, 146] width 5 height 5
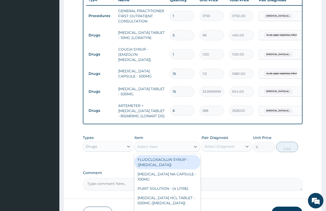
scroll to position [239, 0]
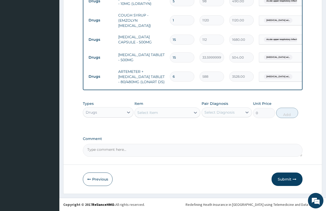
click at [144, 110] on div "Select Item" at bounding box center [147, 112] width 21 height 5
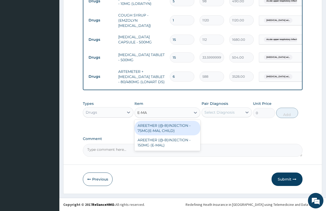
type input "E-MAL"
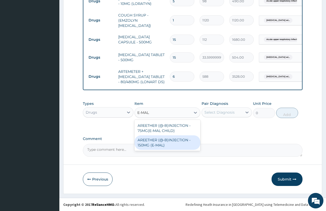
click at [159, 140] on div "AREETHER (@-B)INJECTION - 150MG (E-MAL)" at bounding box center [167, 142] width 66 height 14
type input "1680"
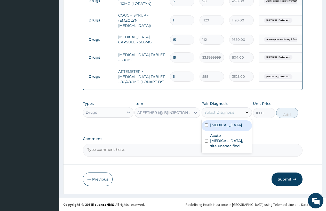
click at [247, 111] on icon at bounding box center [246, 112] width 5 height 5
click at [238, 127] on label "Plasmodium malariae malaria without complication" at bounding box center [226, 124] width 32 height 5
checkbox input "true"
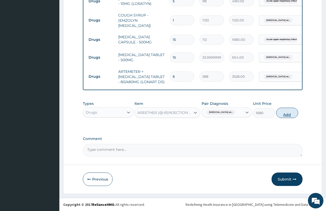
click at [284, 112] on button "Add" at bounding box center [287, 113] width 22 height 10
type input "0"
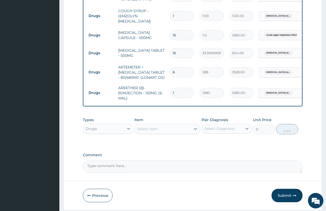
scroll to position [259, 0]
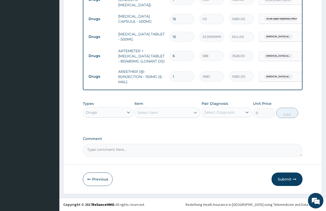
click at [196, 111] on icon at bounding box center [195, 112] width 5 height 5
click at [181, 111] on div "Select Item" at bounding box center [163, 112] width 56 height 8
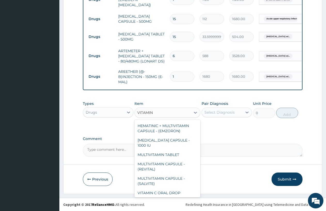
scroll to position [206, 0]
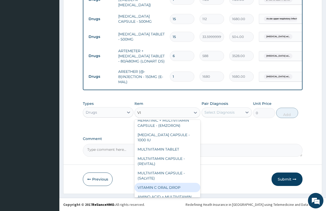
type input "V"
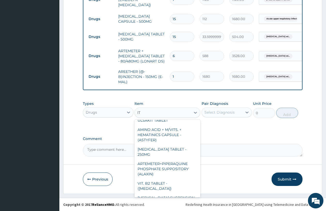
scroll to position [956, 0]
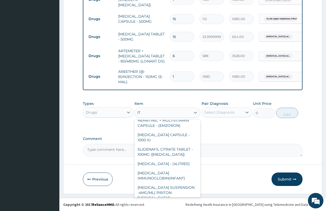
type input "I"
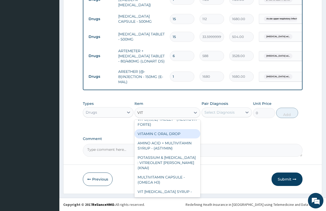
scroll to position [328, 0]
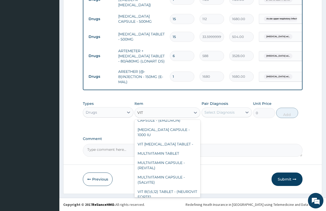
type input "VIT B"
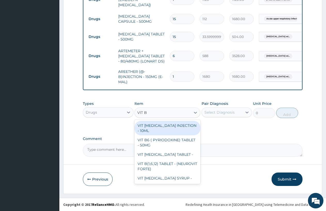
scroll to position [0, 0]
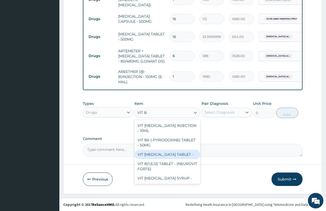
click at [171, 152] on div "VIT B- COMPLEX TABLET -" at bounding box center [167, 154] width 66 height 9
type input "16.799999999999997"
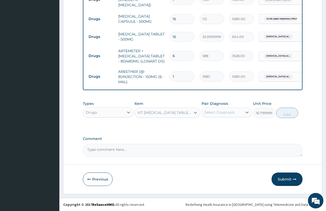
click at [230, 112] on div "Select Diagnosis" at bounding box center [219, 112] width 30 height 5
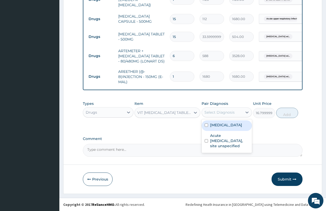
click at [225, 127] on label "Plasmodium malariae malaria without complication" at bounding box center [226, 124] width 32 height 5
checkbox input "true"
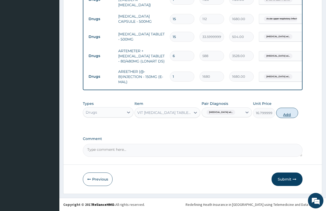
click at [280, 111] on button "Add" at bounding box center [287, 113] width 22 height 10
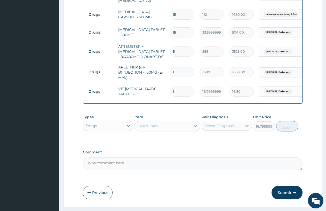
type input "0"
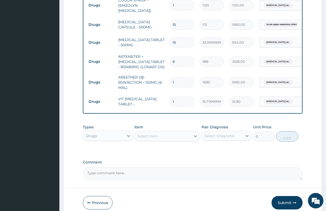
scroll to position [277, 0]
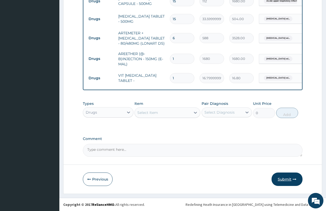
click at [285, 177] on button "Submit" at bounding box center [286, 178] width 31 height 13
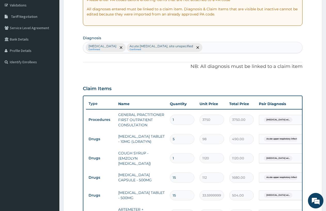
scroll to position [45, 0]
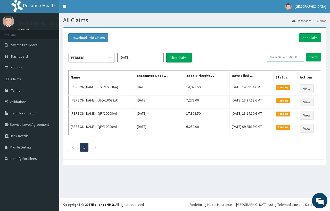
click at [283, 55] on input "text" at bounding box center [285, 57] width 37 height 9
click at [283, 57] on input "text" at bounding box center [285, 57] width 37 height 9
click at [275, 58] on input "text" at bounding box center [285, 57] width 37 height 9
type input "OKB/12185/A"
click at [313, 55] on input "Search" at bounding box center [313, 57] width 15 height 9
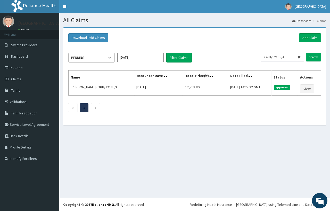
click at [109, 55] on icon at bounding box center [109, 57] width 5 height 5
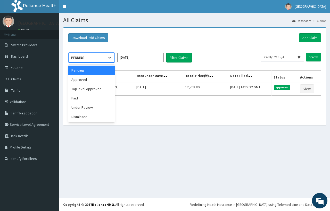
click at [108, 72] on div "Pending" at bounding box center [91, 70] width 46 height 9
click at [110, 57] on icon at bounding box center [109, 57] width 5 height 5
click at [97, 81] on div "Approved" at bounding box center [91, 79] width 46 height 9
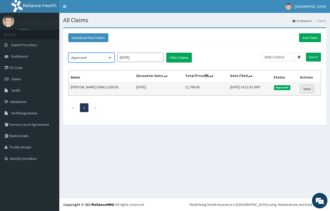
click at [305, 88] on link "View" at bounding box center [307, 88] width 14 height 9
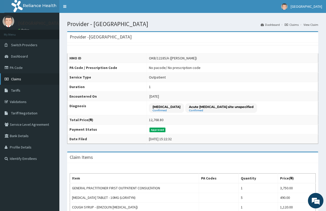
click at [19, 79] on span "Claims" at bounding box center [16, 79] width 10 height 5
click at [20, 76] on link "Claims" at bounding box center [29, 78] width 59 height 11
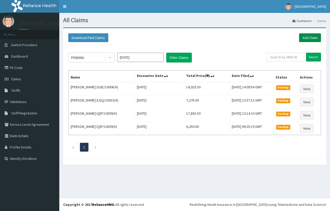
click at [307, 33] on link "Add Claim" at bounding box center [310, 37] width 22 height 9
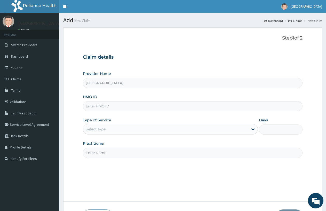
click at [121, 104] on input "HMO ID" at bounding box center [192, 106] width 219 height 10
click at [121, 107] on input "HMO ID" at bounding box center [192, 106] width 219 height 10
click at [100, 106] on input "HMO ID" at bounding box center [192, 106] width 219 height 10
type input "APR/1003/B"
click at [116, 127] on div "Select type" at bounding box center [165, 129] width 165 height 8
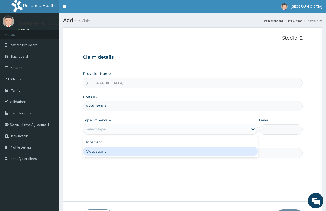
click at [117, 152] on div "Outpatient" at bounding box center [170, 150] width 175 height 9
type input "1"
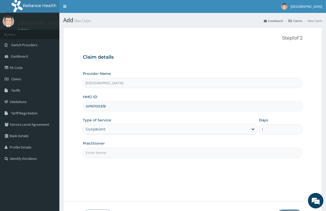
click at [117, 152] on input "Practitioner" at bounding box center [192, 153] width 219 height 10
type input "DR [PERSON_NAME]"
click at [286, 178] on div "Step 1 of 2 Claim details Provider Name [GEOGRAPHIC_DATA] HMO ID APR/1003/B Typ…" at bounding box center [192, 114] width 219 height 158
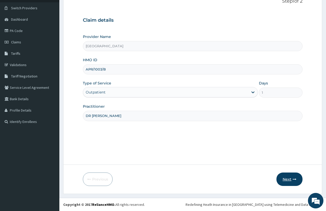
click at [291, 178] on button "Next" at bounding box center [289, 178] width 26 height 13
click at [100, 69] on input "APR/1003/B" at bounding box center [192, 69] width 219 height 10
type input "APR/10003/B"
click at [282, 176] on button "Next" at bounding box center [289, 178] width 26 height 13
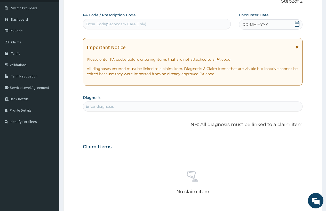
click at [243, 24] on span "DD-MM-YYYY" at bounding box center [255, 24] width 26 height 5
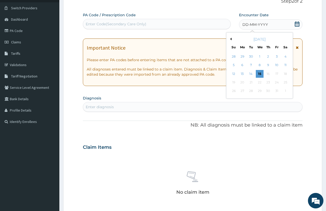
click at [297, 22] on icon at bounding box center [296, 23] width 5 height 5
click at [268, 63] on div "9" at bounding box center [268, 65] width 8 height 8
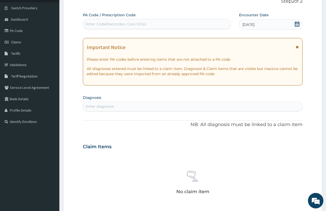
click at [184, 105] on div "Enter diagnosis" at bounding box center [192, 106] width 219 height 8
type input "HTN"
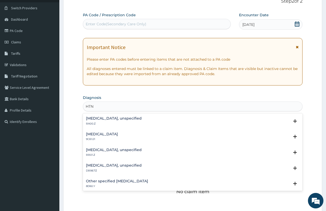
click at [96, 103] on div "HTN HTN" at bounding box center [192, 106] width 219 height 8
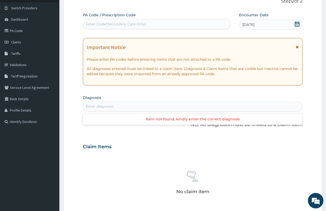
click at [96, 103] on div "Enter diagnosis" at bounding box center [192, 106] width 219 height 8
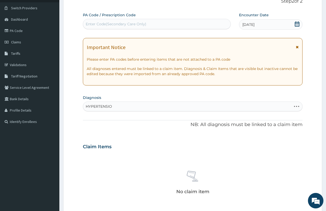
type input "[MEDICAL_DATA]"
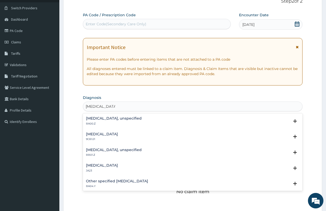
click at [113, 118] on h4 "[MEDICAL_DATA], unspecified" at bounding box center [114, 118] width 56 height 4
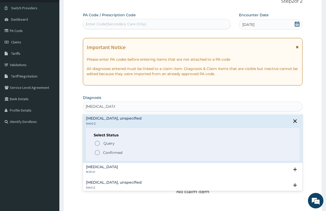
click at [95, 152] on circle "status option filled" at bounding box center [97, 152] width 5 height 5
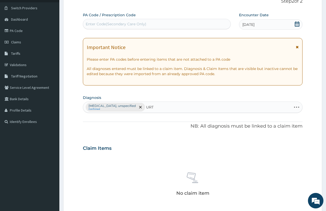
type input "URTI"
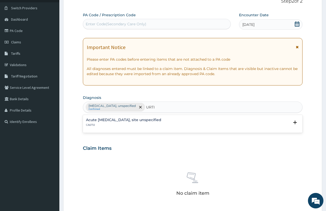
click at [160, 123] on div "Acute [MEDICAL_DATA], site unspecified CA07.0" at bounding box center [123, 122] width 75 height 9
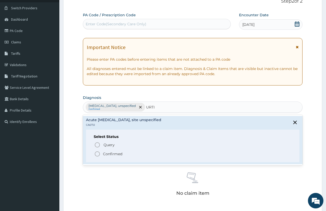
click at [97, 153] on icon "status option filled" at bounding box center [97, 154] width 6 height 6
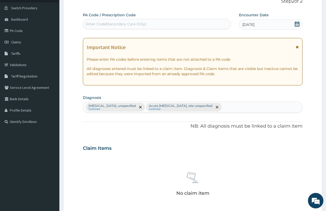
scroll to position [0, 0]
